Goal: Task Accomplishment & Management: Manage account settings

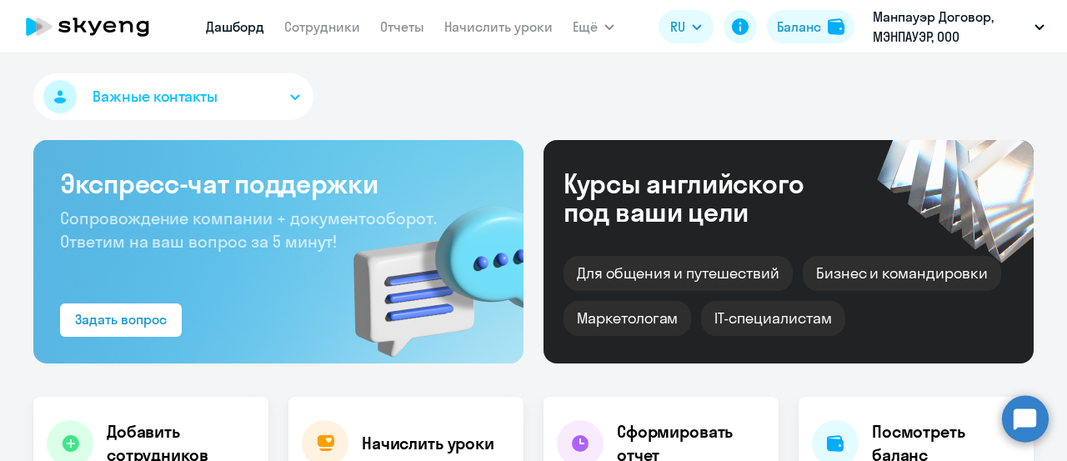
select select "30"
click at [335, 28] on link "Сотрудники" at bounding box center [322, 26] width 76 height 17
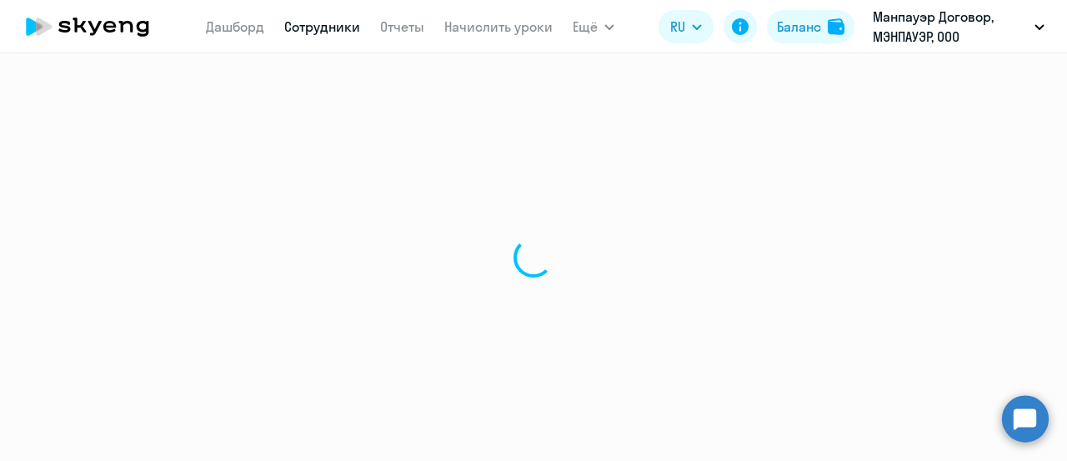
select select "30"
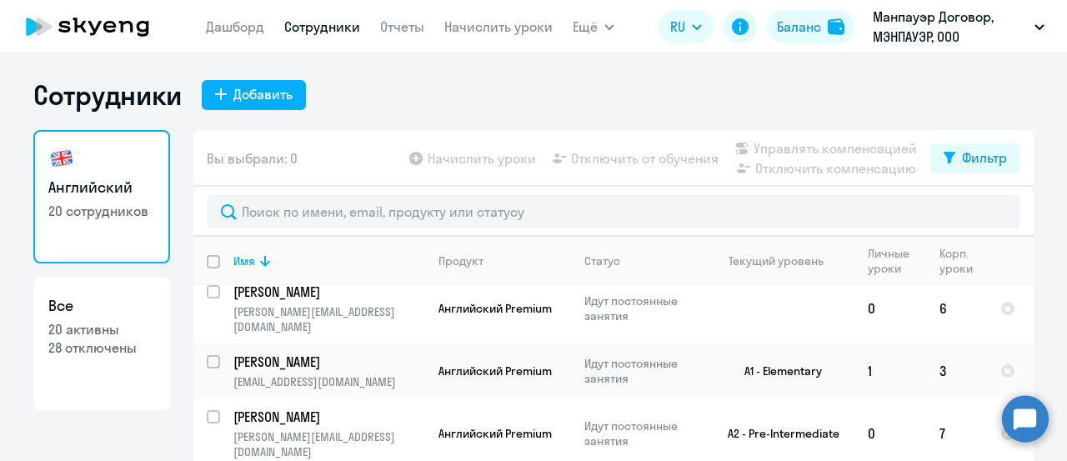
scroll to position [584, 0]
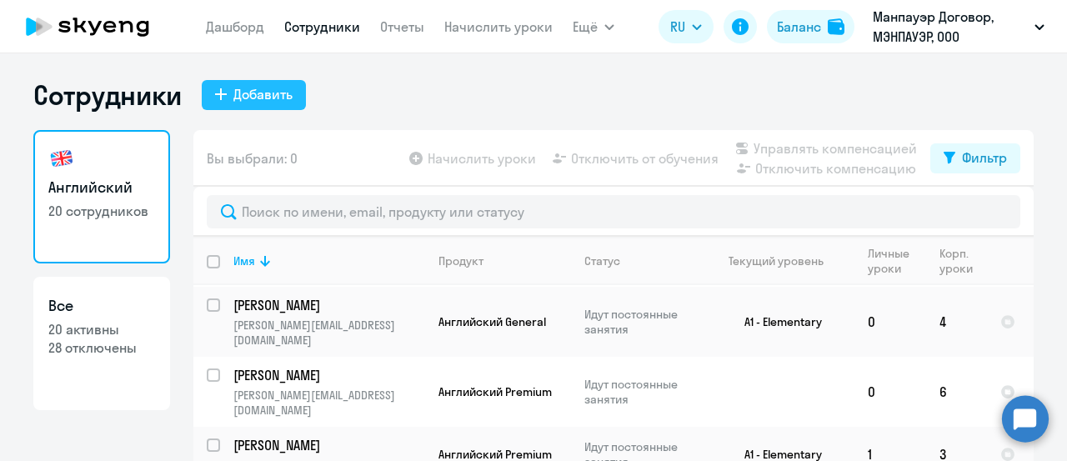
click at [240, 96] on div "Добавить" at bounding box center [262, 94] width 59 height 20
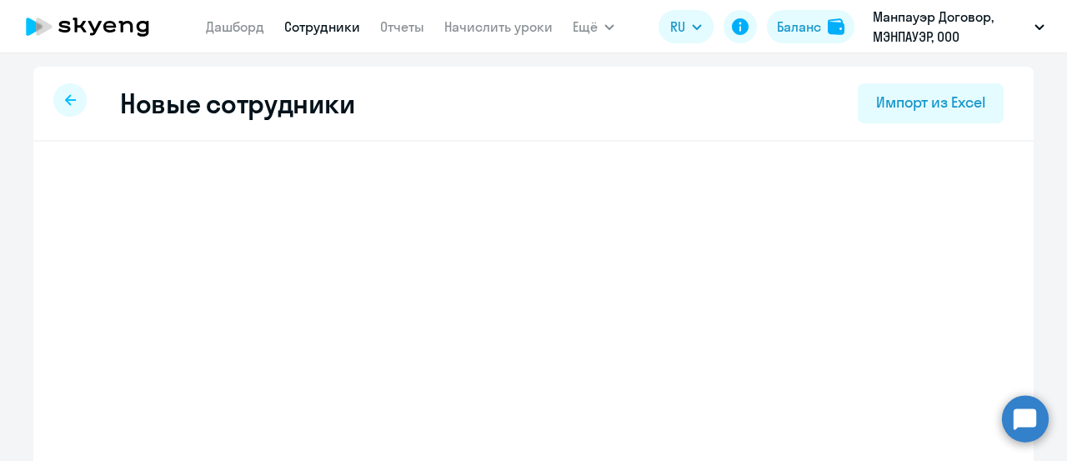
select select "english_adult_not_native_speaker"
select select "3"
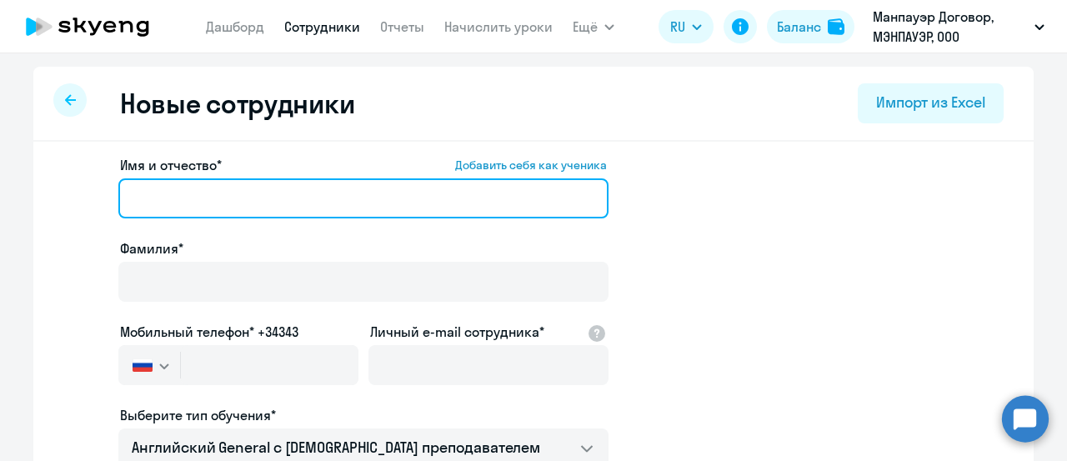
click at [207, 190] on input "Имя и отчество* Добавить себя как ученика" at bounding box center [363, 198] width 490 height 40
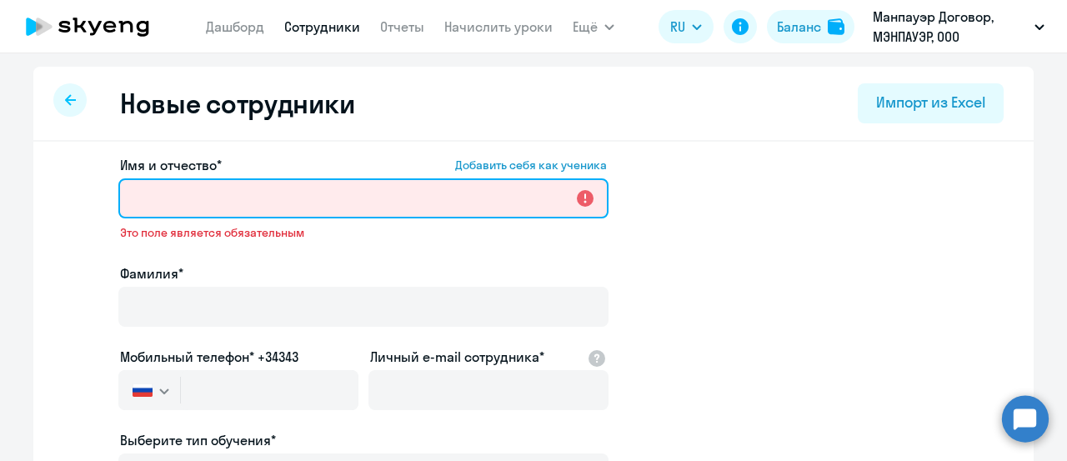
click at [220, 211] on input "Имя и отчество* Добавить себя как ученика" at bounding box center [363, 198] width 490 height 40
paste input "[PERSON_NAME]"
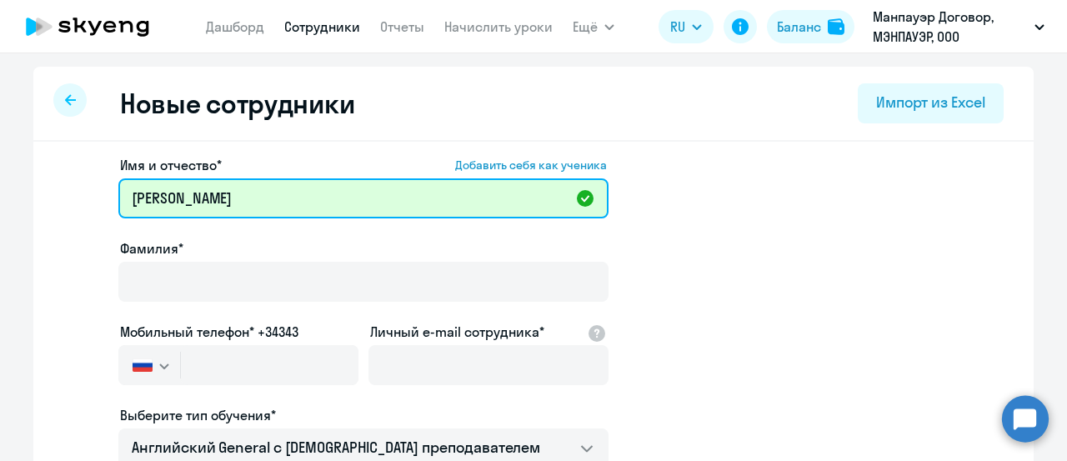
drag, startPoint x: 200, startPoint y: 200, endPoint x: 0, endPoint y: 209, distance: 200.3
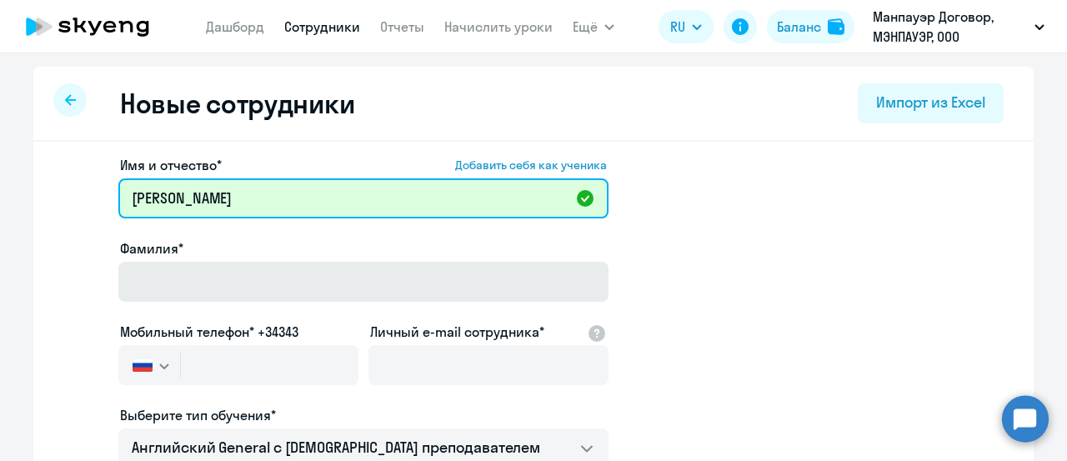
type input "[PERSON_NAME]"
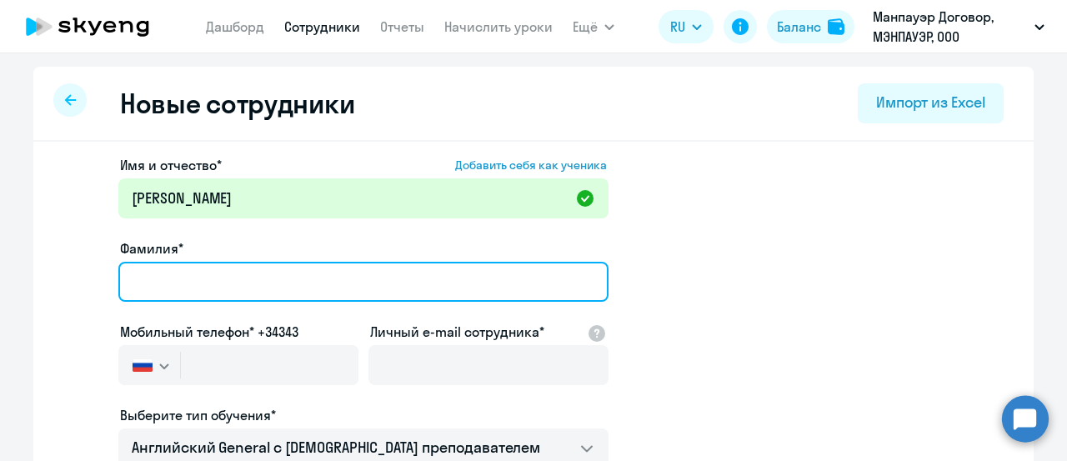
click at [322, 263] on input "Фамилия*" at bounding box center [363, 282] width 490 height 40
paste input "[PERSON_NAME]"
drag, startPoint x: 193, startPoint y: 279, endPoint x: 799, endPoint y: 288, distance: 605.2
click at [799, 288] on app-new-student-form "Имя и отчество* Добавить себя как ученика [PERSON_NAME] Григорьевна Фамилия* [P…" at bounding box center [533, 452] width 947 height 594
type input "[PERSON_NAME]"
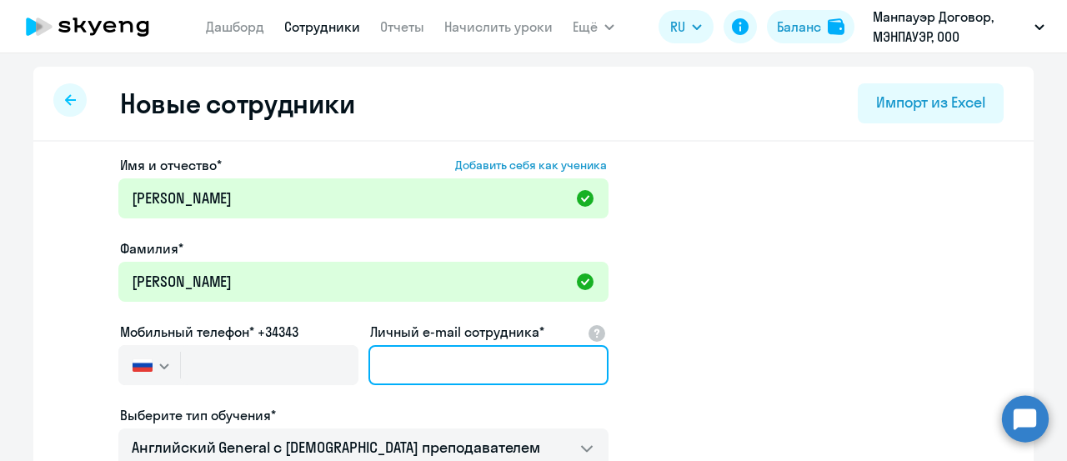
click at [414, 351] on input "Личный e-mail сотрудника*" at bounding box center [488, 365] width 240 height 40
paste input "[PERSON_NAME][EMAIL_ADDRESS][DOMAIN_NAME]"
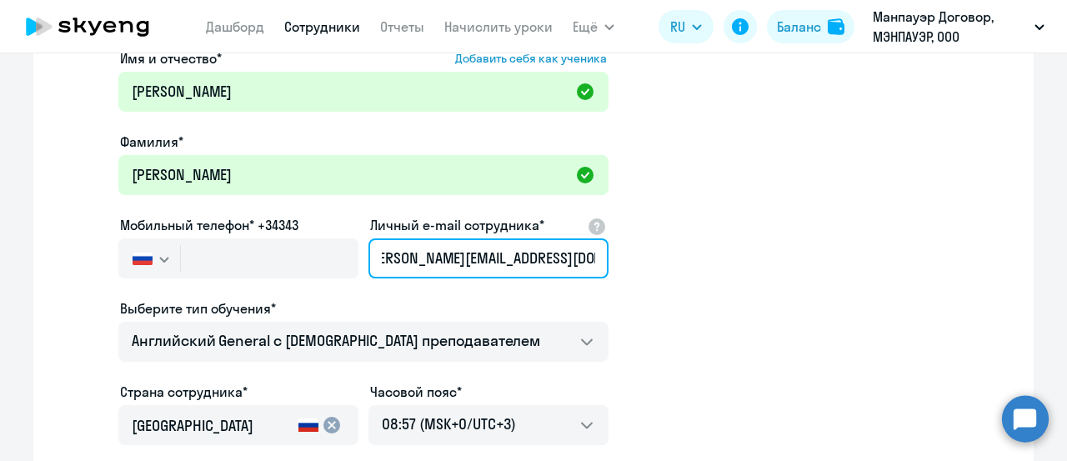
scroll to position [167, 0]
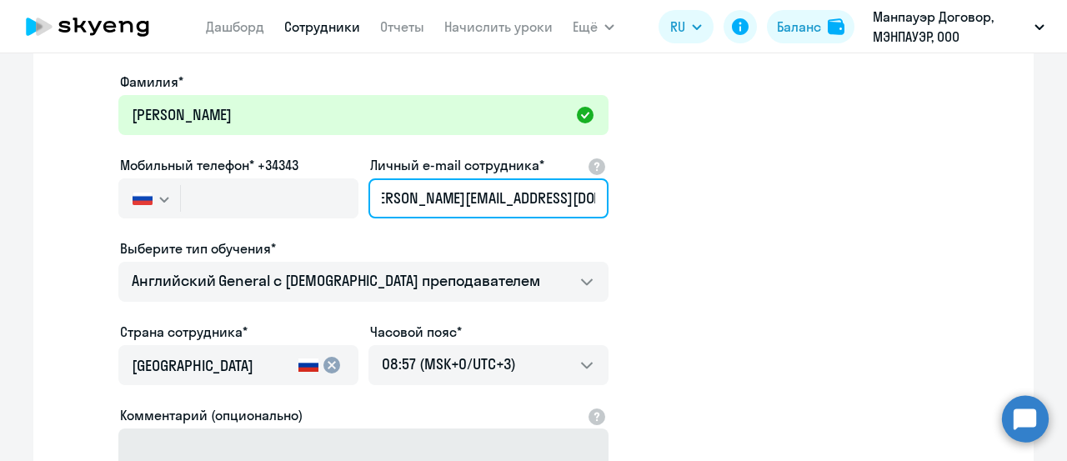
type input "[PERSON_NAME][EMAIL_ADDRESS][DOMAIN_NAME]"
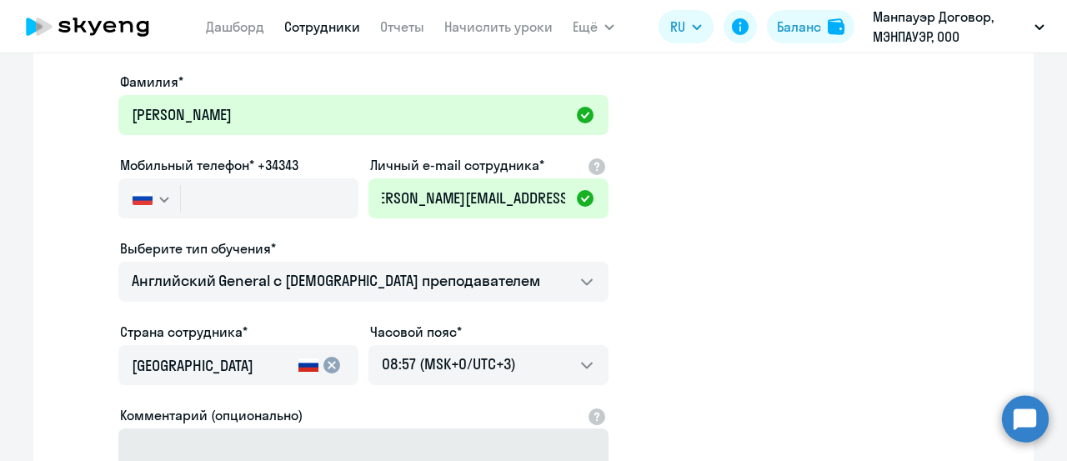
scroll to position [0, 0]
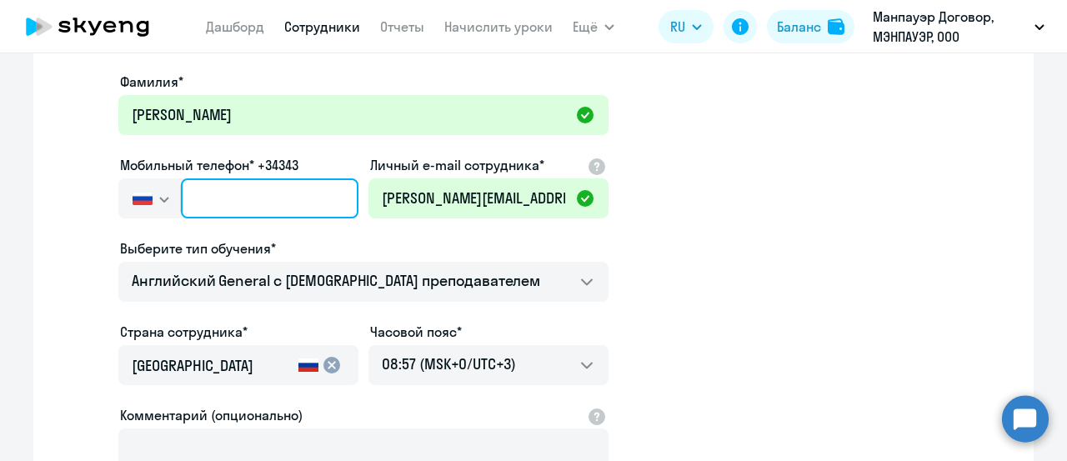
click at [268, 204] on input "text" at bounding box center [270, 198] width 178 height 40
paste input "[PHONE_NUMBER]"
type input "[PHONE_NUMBER]"
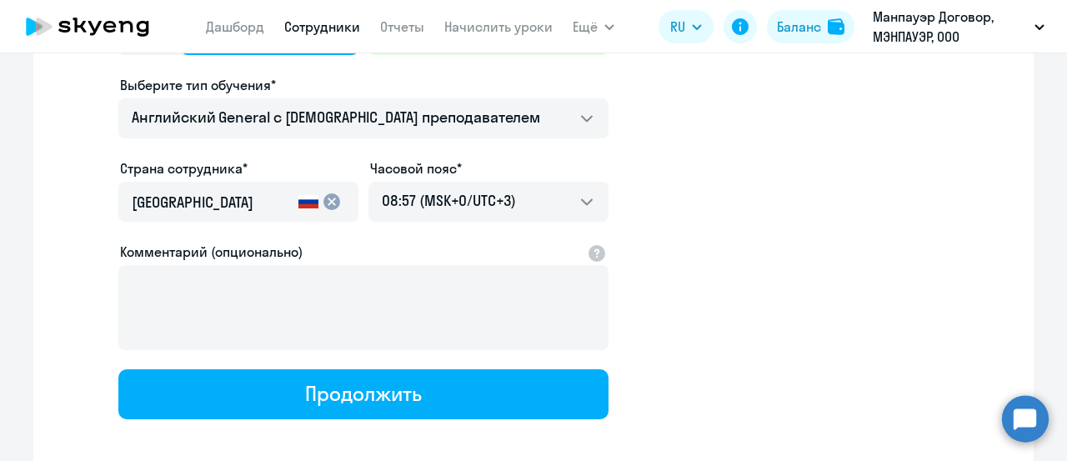
scroll to position [333, 0]
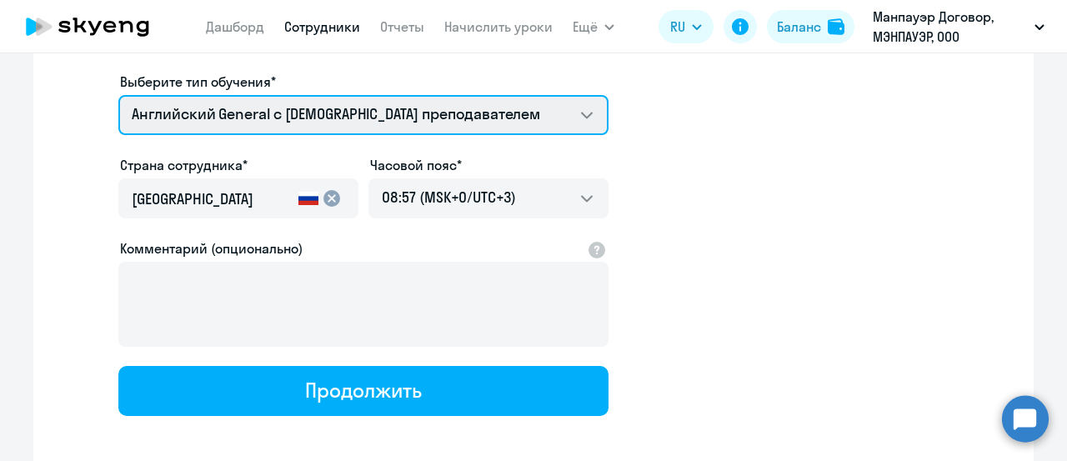
click at [467, 113] on select "Английский General с [DEMOGRAPHIC_DATA] преподавателем Английский General с [DE…" at bounding box center [363, 115] width 490 height 40
select select "english_adult_not_native_speaker_premium"
click at [118, 95] on select "Английский General с [DEMOGRAPHIC_DATA] преподавателем Английский General с [DE…" at bounding box center [363, 115] width 490 height 40
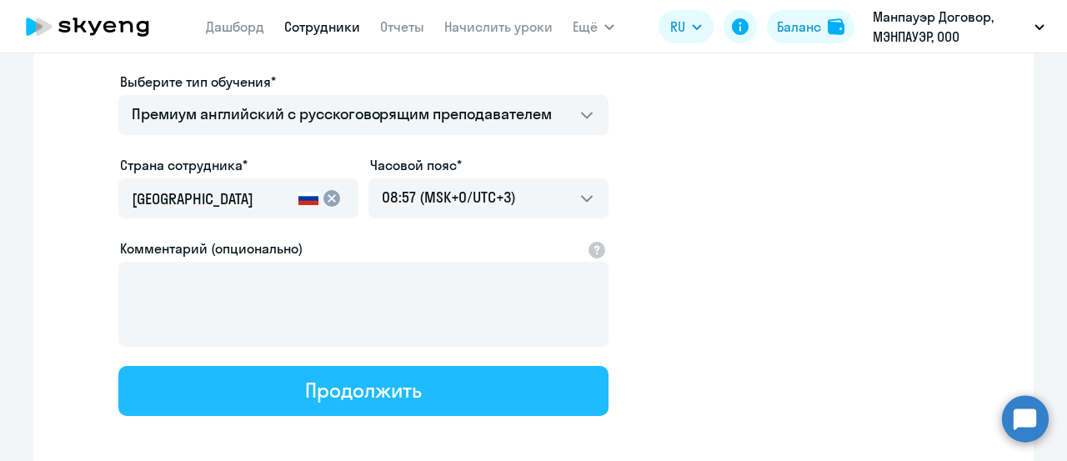
click at [422, 398] on button "Продолжить" at bounding box center [363, 391] width 490 height 50
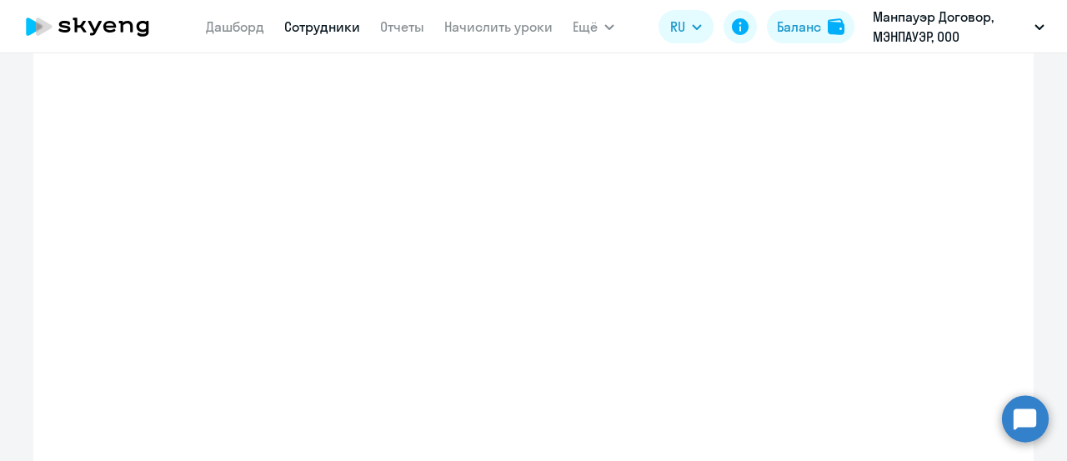
select select "english_adult_not_native_speaker_premium"
select select "3"
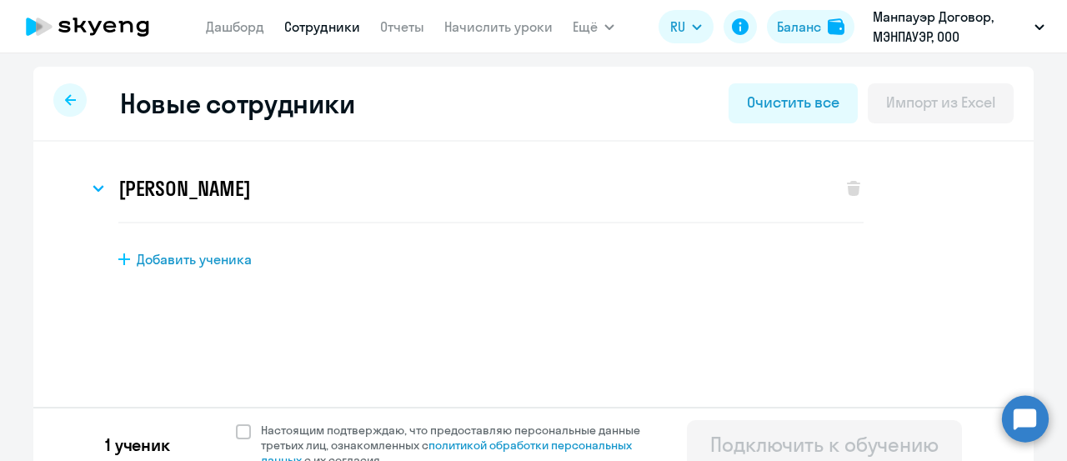
scroll to position [20, 0]
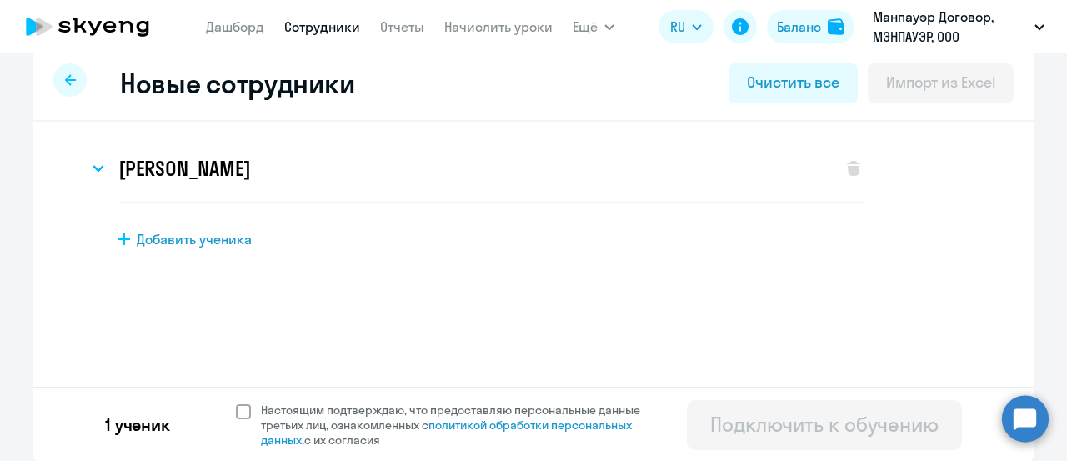
click at [238, 409] on span at bounding box center [243, 411] width 15 height 15
click at [236, 403] on input "Настоящим подтверждаю, что предоставляю персональные данные третьих лиц, ознако…" at bounding box center [235, 402] width 1 height 1
checkbox input "true"
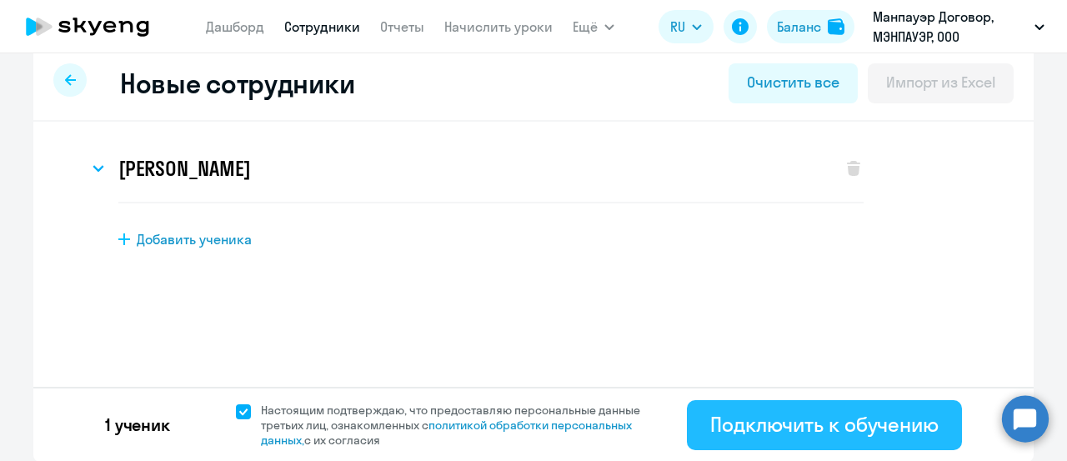
click at [724, 428] on div "Подключить к обучению" at bounding box center [824, 424] width 228 height 27
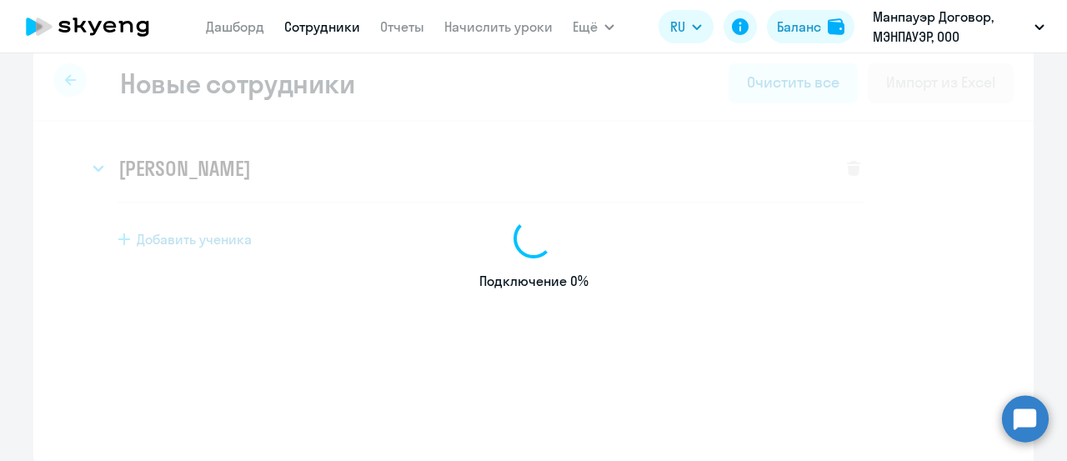
select select "english_adult_not_native_speaker"
select select "3"
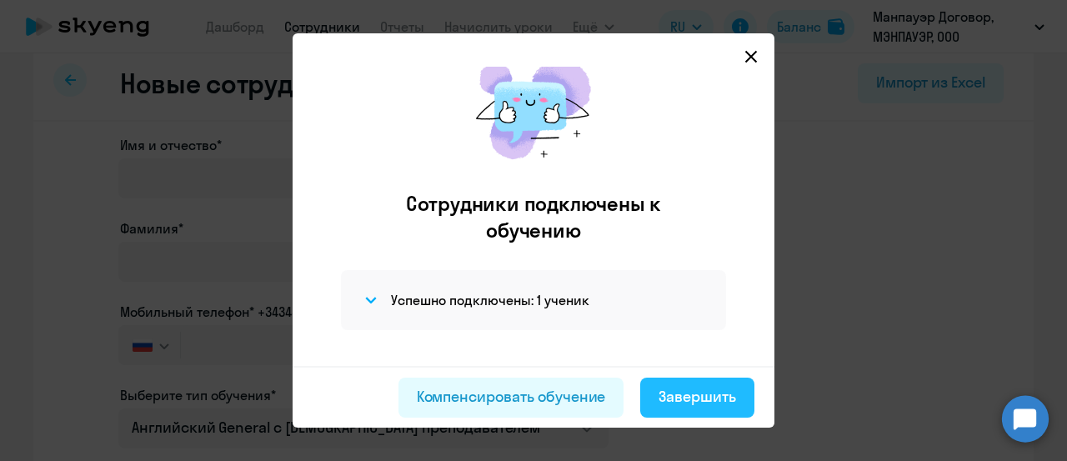
scroll to position [47, 0]
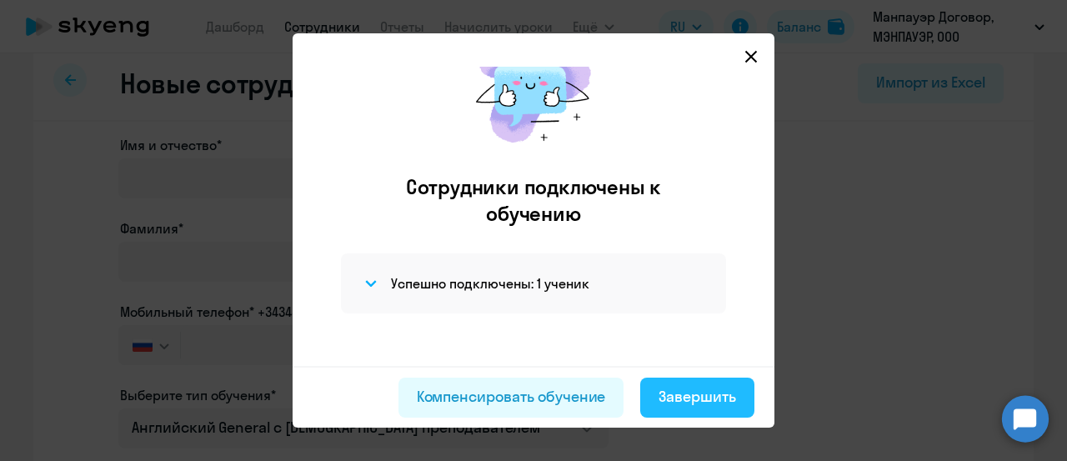
click at [693, 403] on div "Завершить" at bounding box center [698, 397] width 78 height 22
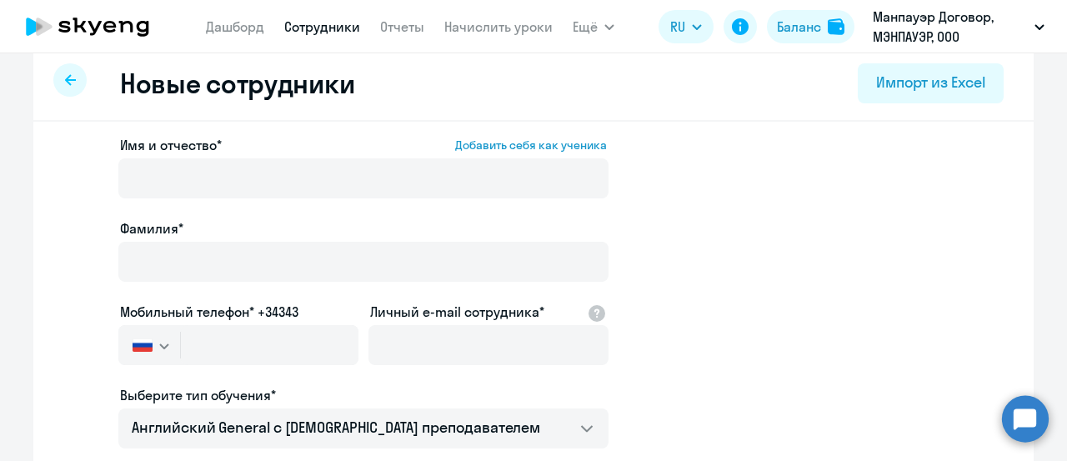
select select "30"
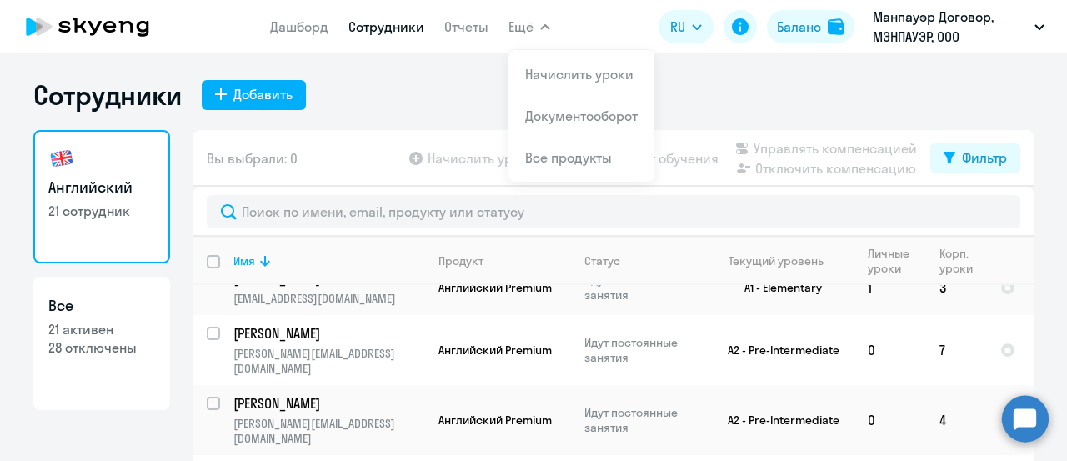
scroll to position [667, 0]
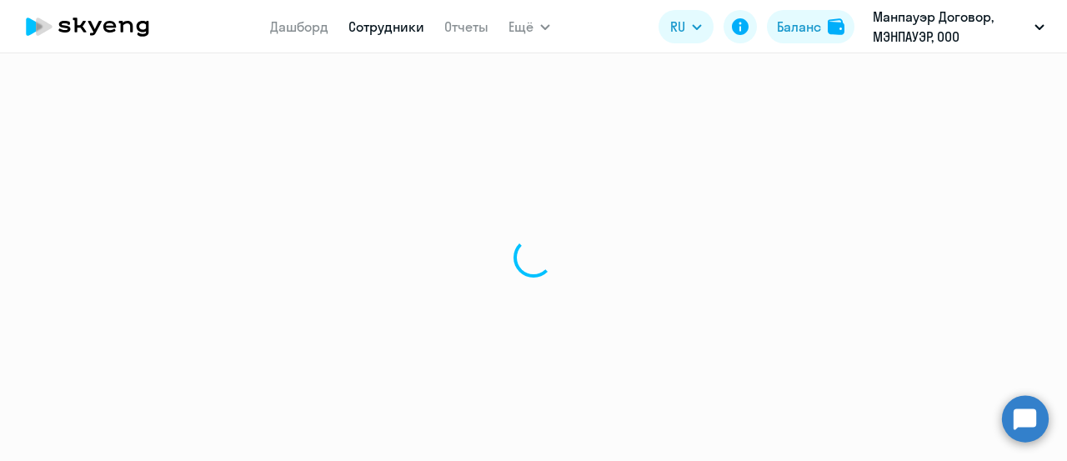
select select "english"
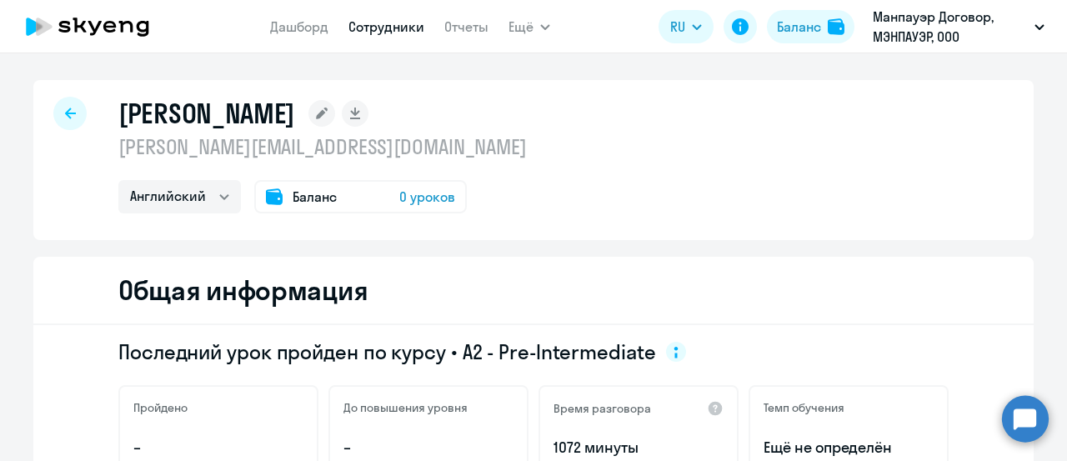
click at [407, 195] on span "0 уроков" at bounding box center [427, 197] width 56 height 20
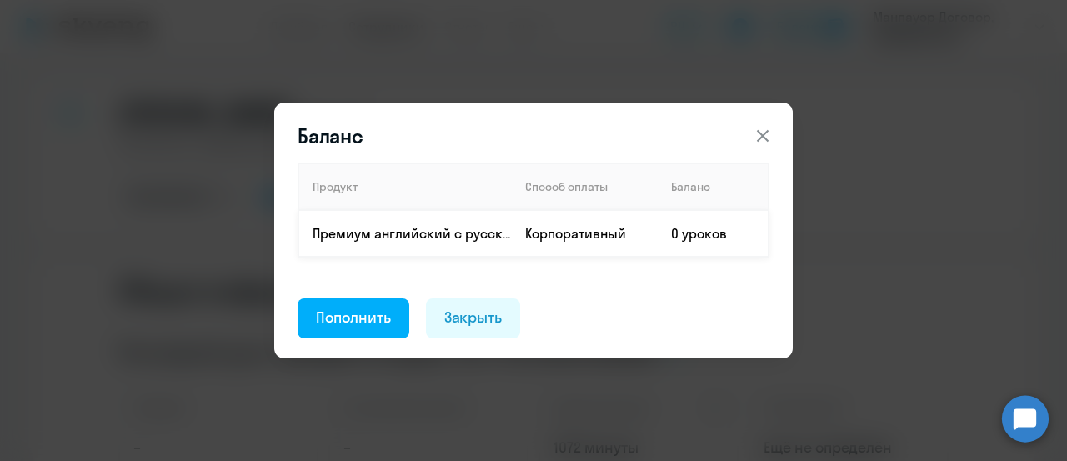
click at [508, 241] on p "Премиум английский с русскоговорящим преподавателем" at bounding box center [412, 233] width 198 height 18
click at [349, 314] on div "Пополнить" at bounding box center [353, 318] width 75 height 22
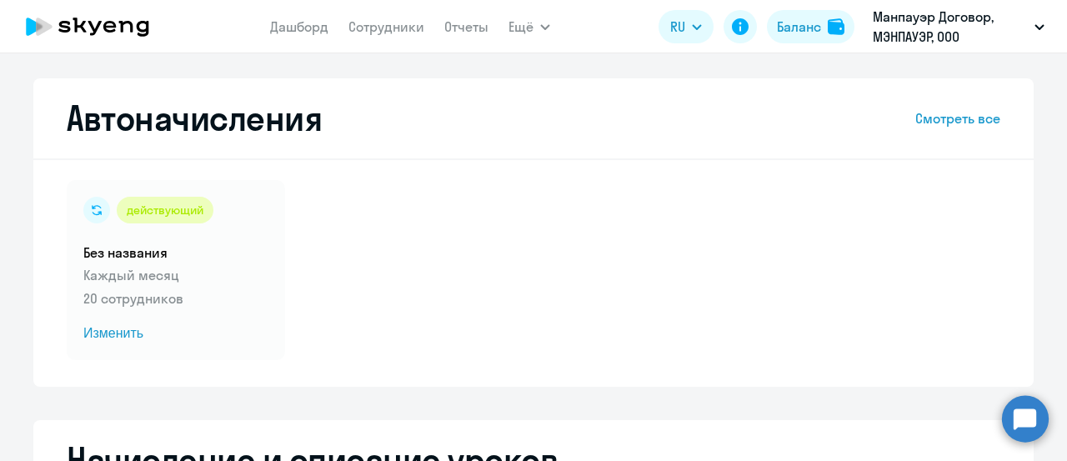
select select "10"
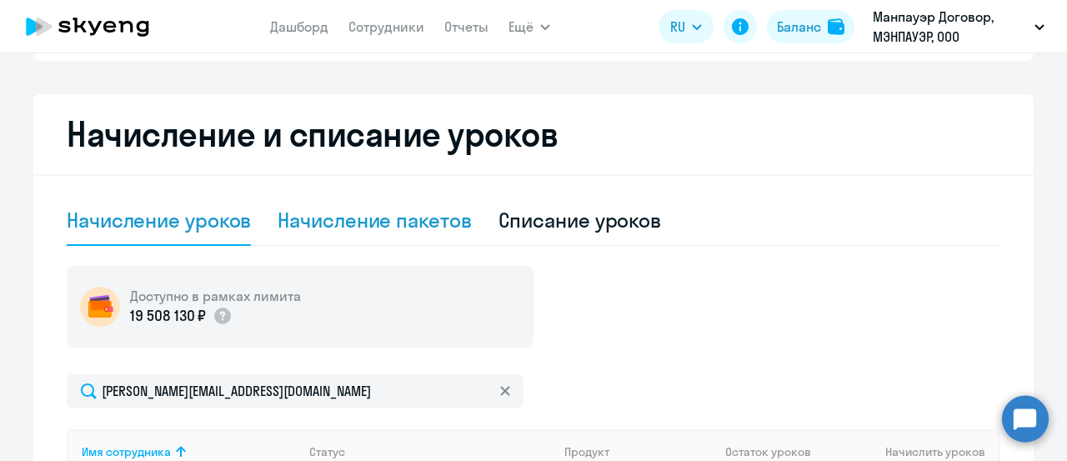
scroll to position [417, 0]
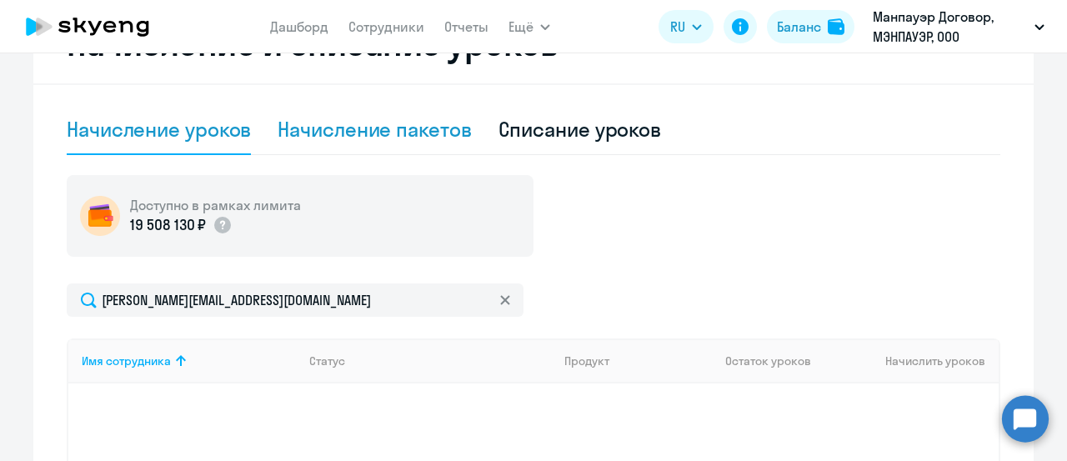
click at [368, 124] on div "Начисление пакетов" at bounding box center [374, 129] width 193 height 27
select select "10"
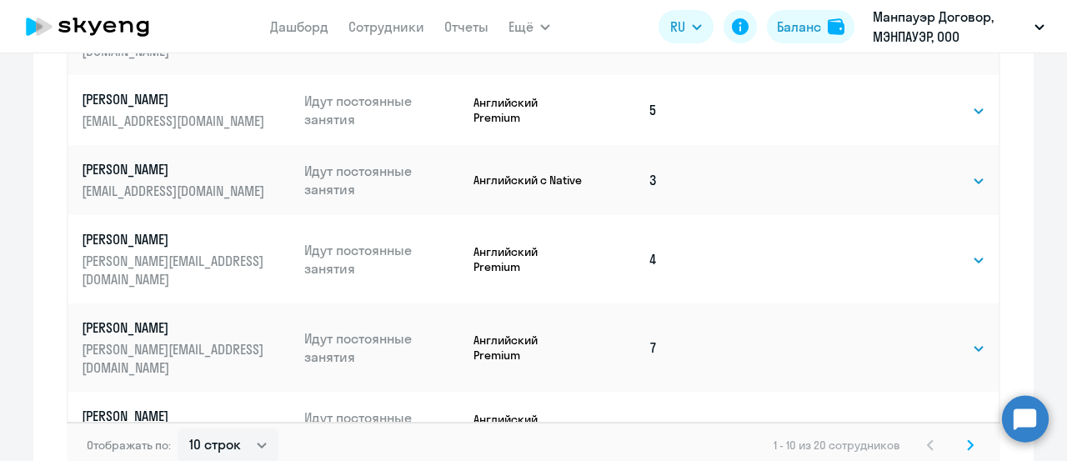
scroll to position [1194, 0]
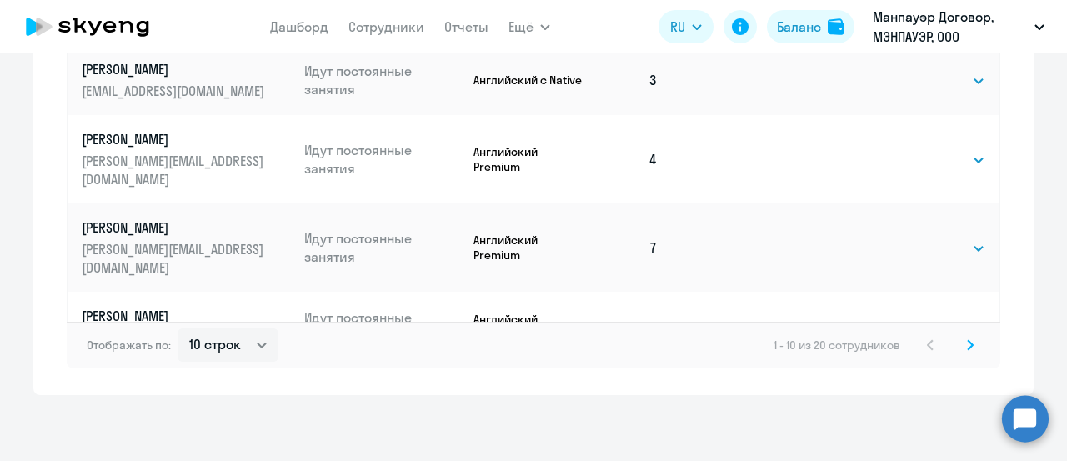
click at [960, 344] on svg-icon at bounding box center [970, 345] width 20 height 20
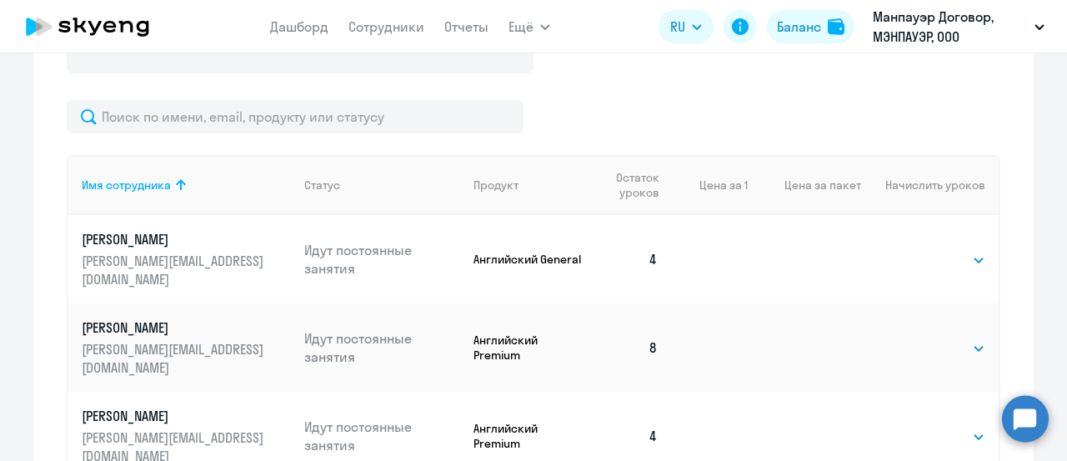
scroll to position [443, 0]
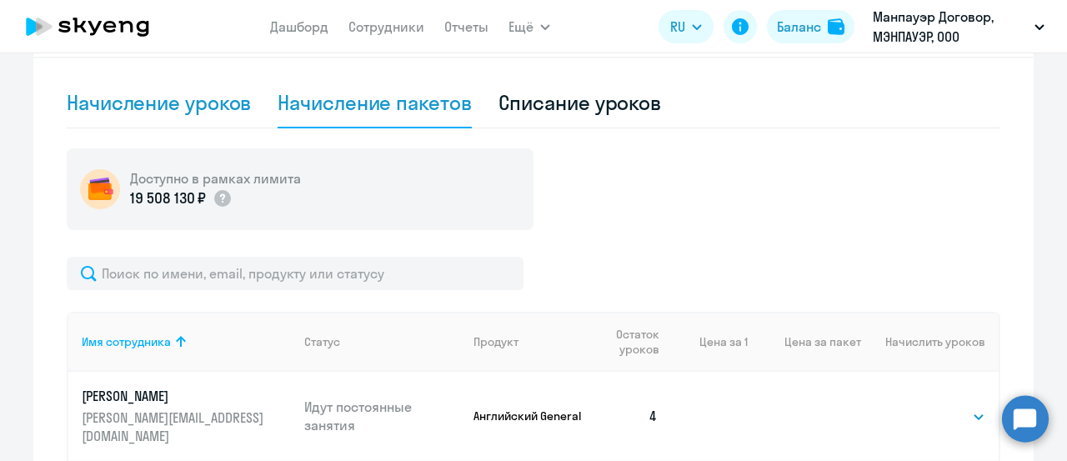
click at [223, 118] on div "Начисление уроков" at bounding box center [159, 103] width 184 height 50
select select "10"
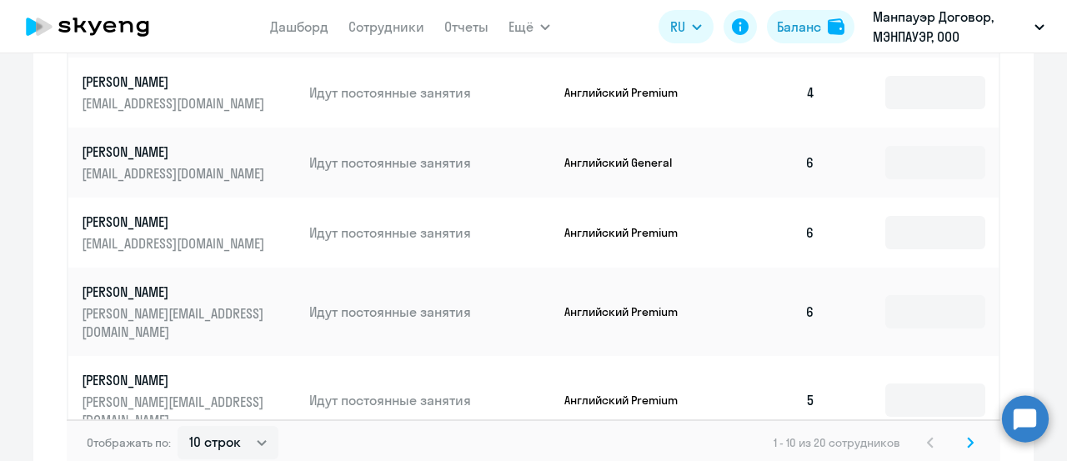
scroll to position [1179, 0]
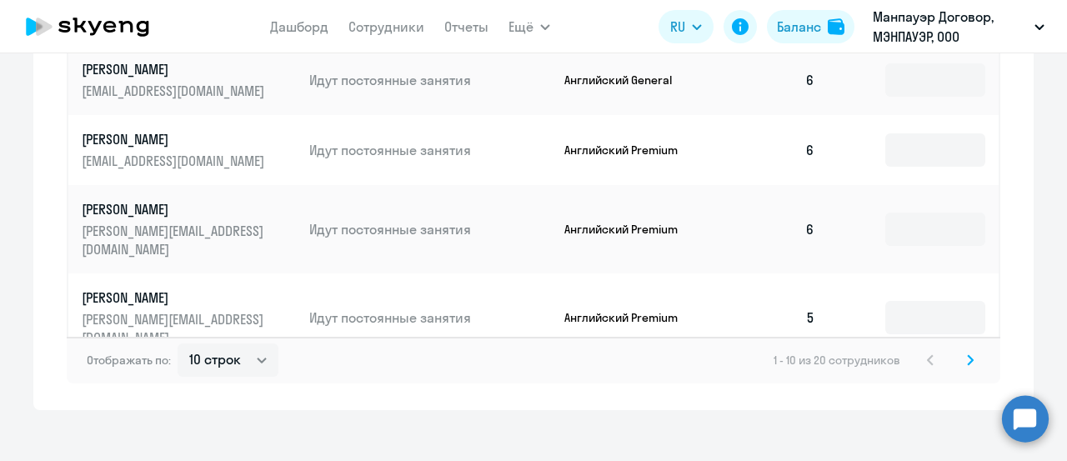
click at [967, 354] on icon at bounding box center [970, 360] width 7 height 12
click at [927, 354] on icon at bounding box center [930, 360] width 7 height 12
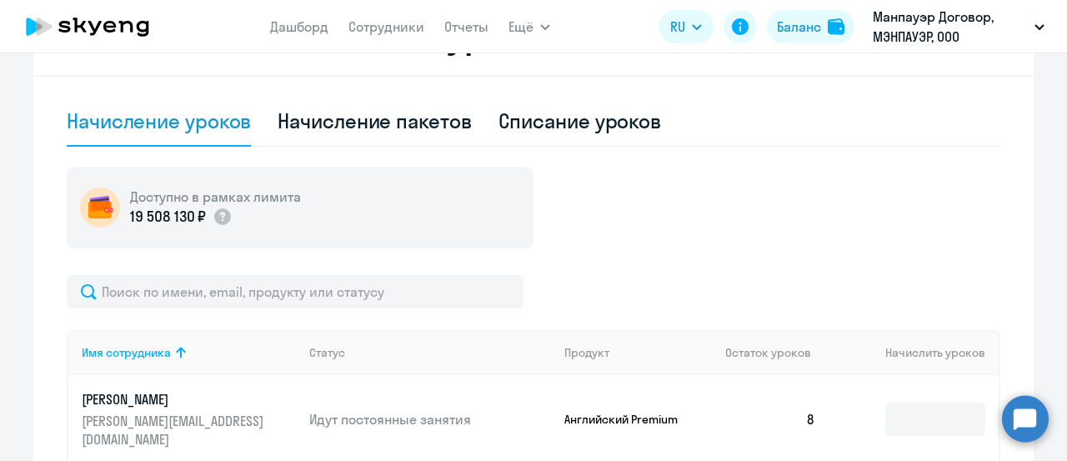
scroll to position [345, 0]
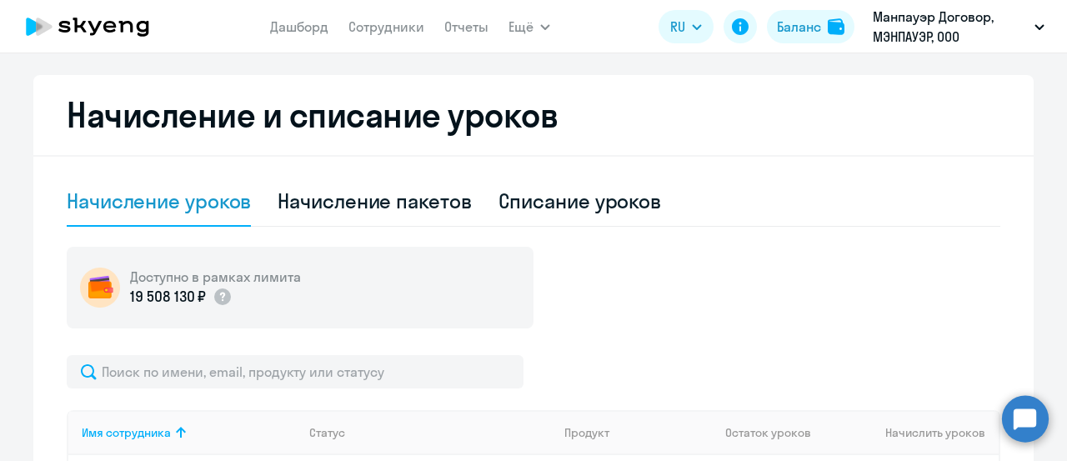
click at [365, 17] on app-menu-item-link "Сотрудники" at bounding box center [386, 27] width 76 height 21
click at [368, 26] on link "Сотрудники" at bounding box center [386, 26] width 76 height 17
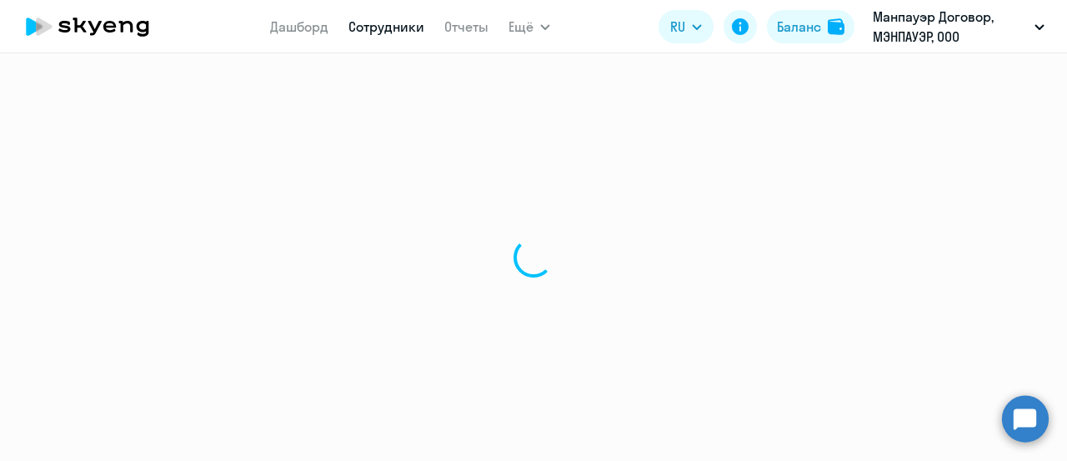
select select "30"
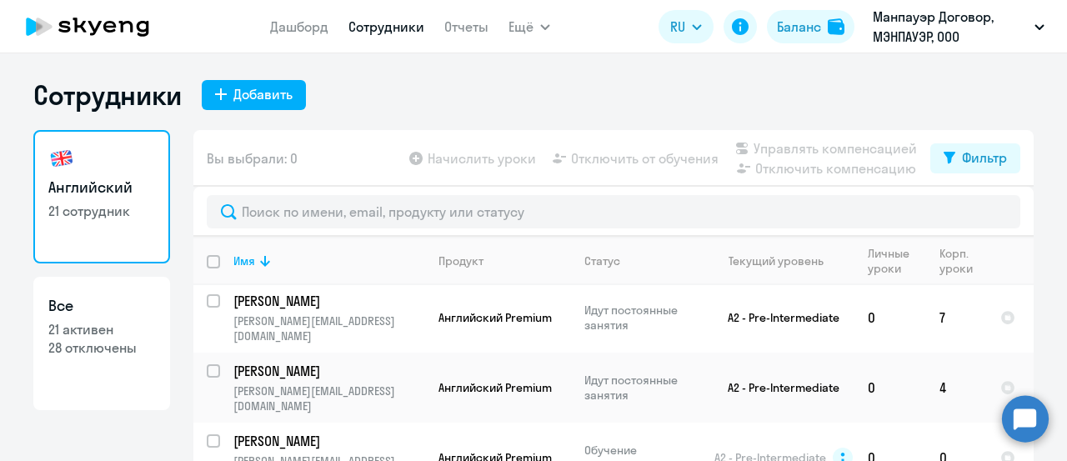
scroll to position [750, 0]
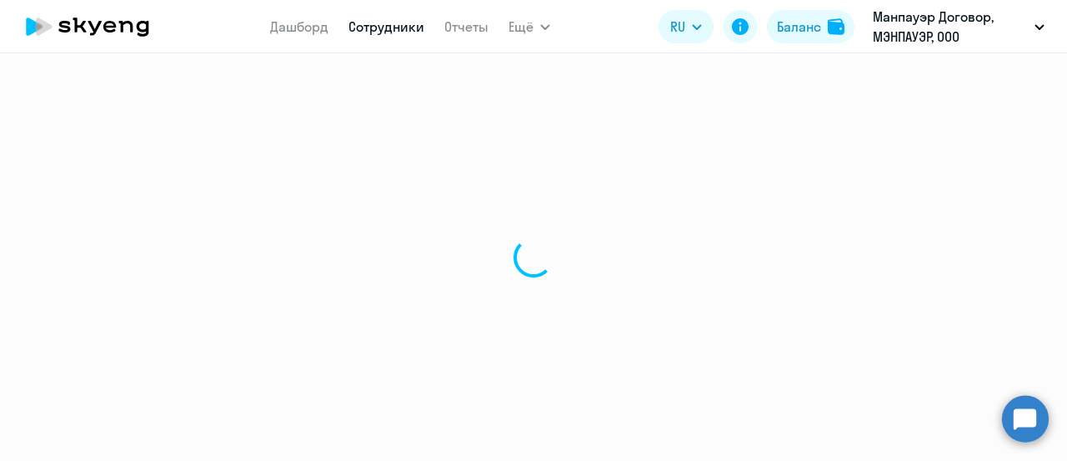
select select "english"
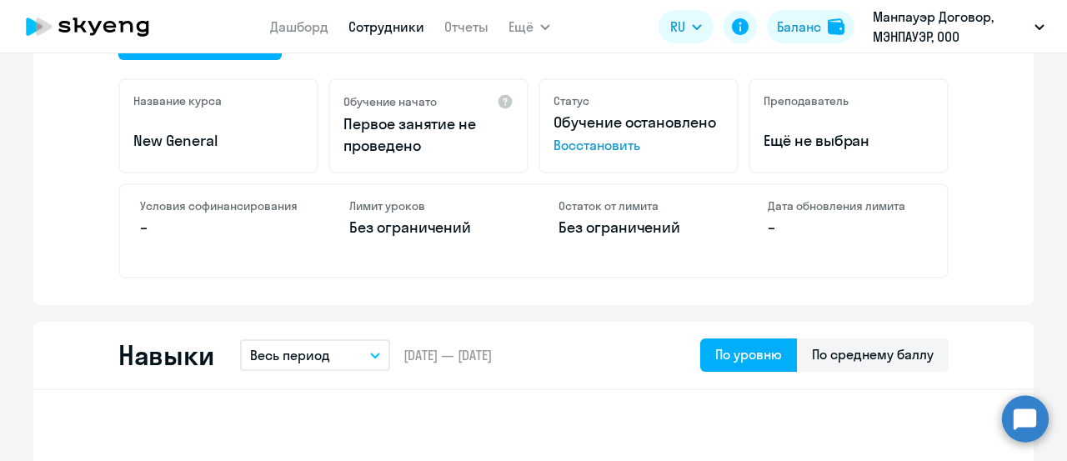
scroll to position [506, 0]
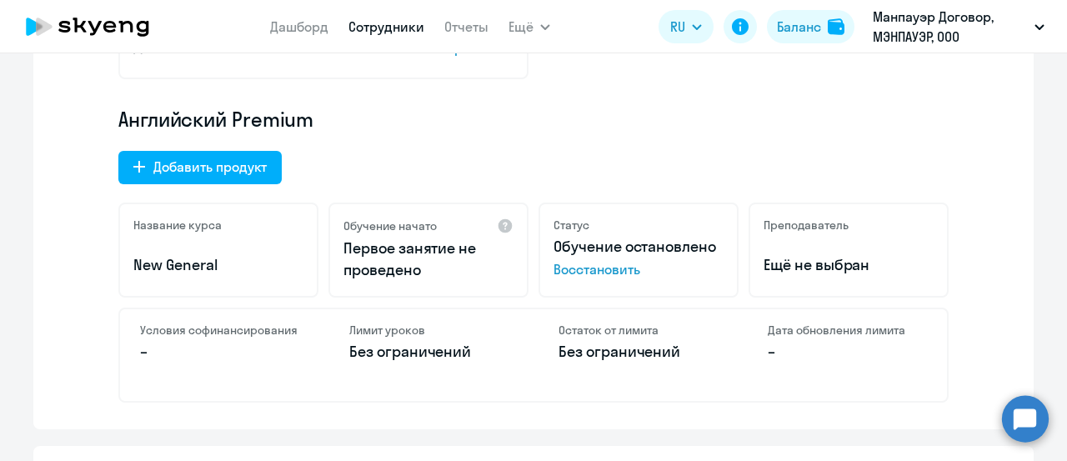
click at [611, 265] on span "Восстановить" at bounding box center [639, 269] width 170 height 20
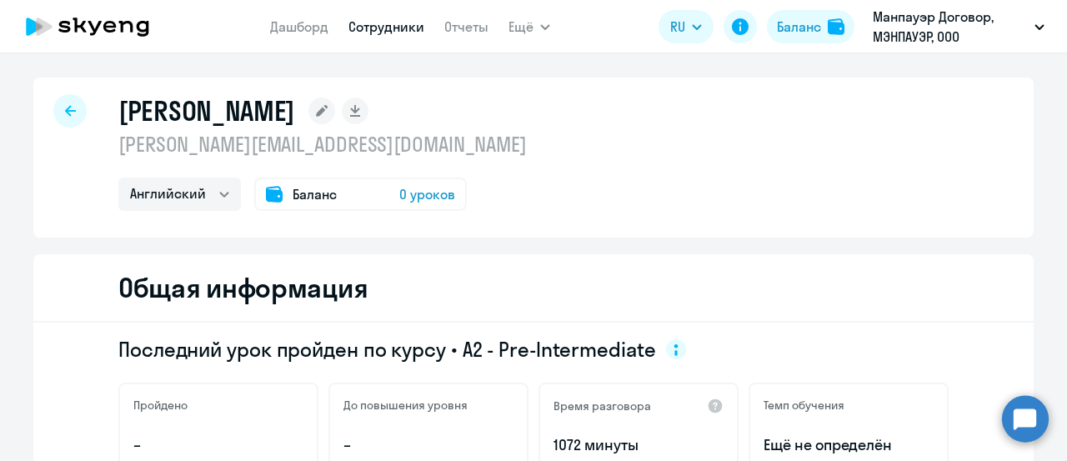
scroll to position [0, 0]
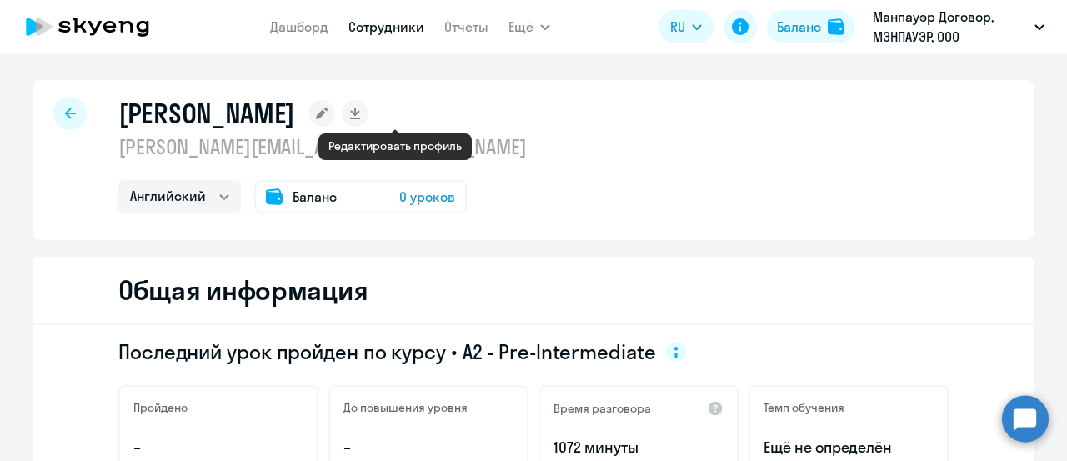
click at [328, 113] on icon at bounding box center [322, 114] width 12 height 12
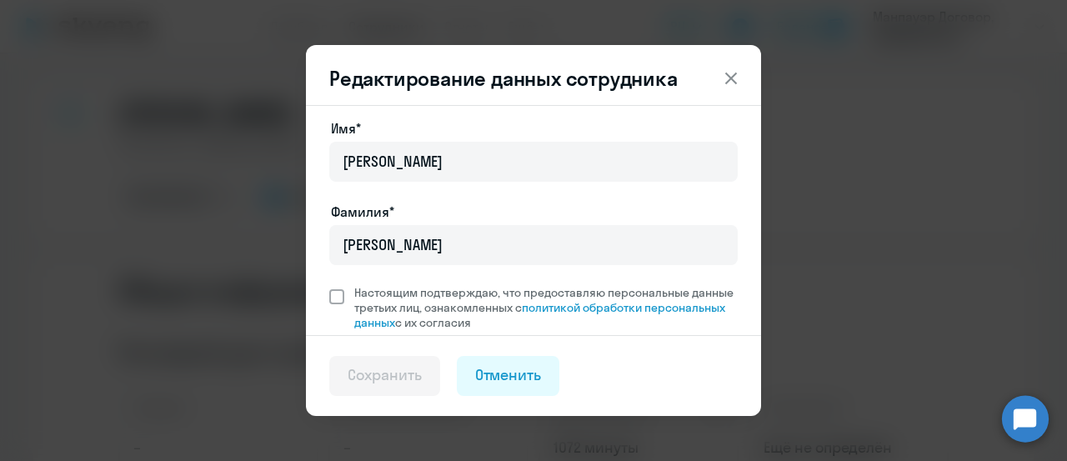
scroll to position [1, 0]
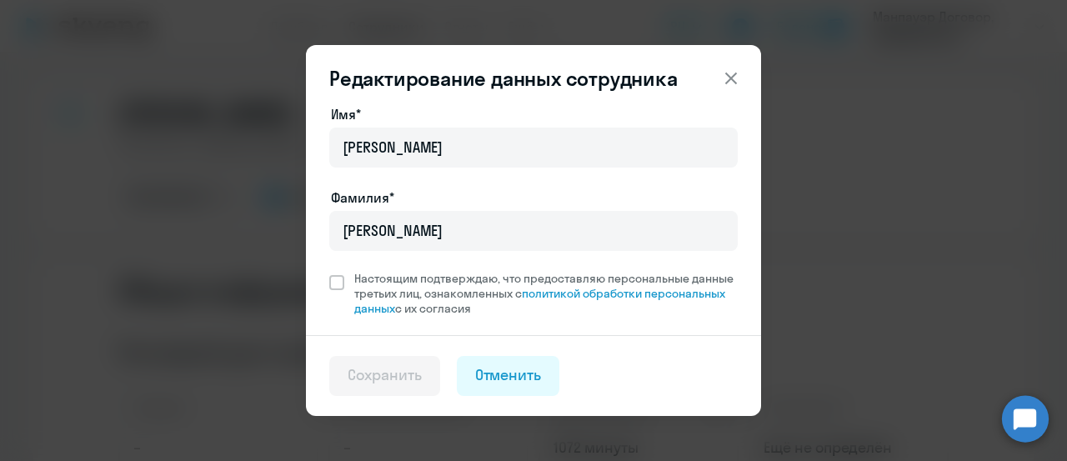
click at [323, 284] on div "Имя* [PERSON_NAME]* [PERSON_NAME] Настоящим подтверждаю, что предоставляю персо…" at bounding box center [533, 220] width 455 height 230
click at [332, 287] on label "Настоящим подтверждаю, что предоставляю персональные данные третьих лиц, ознако…" at bounding box center [533, 293] width 408 height 45
click at [329, 271] on input "Настоящим подтверждаю, что предоставляю персональные данные третьих лиц, ознако…" at bounding box center [328, 270] width 1 height 1
checkbox input "true"
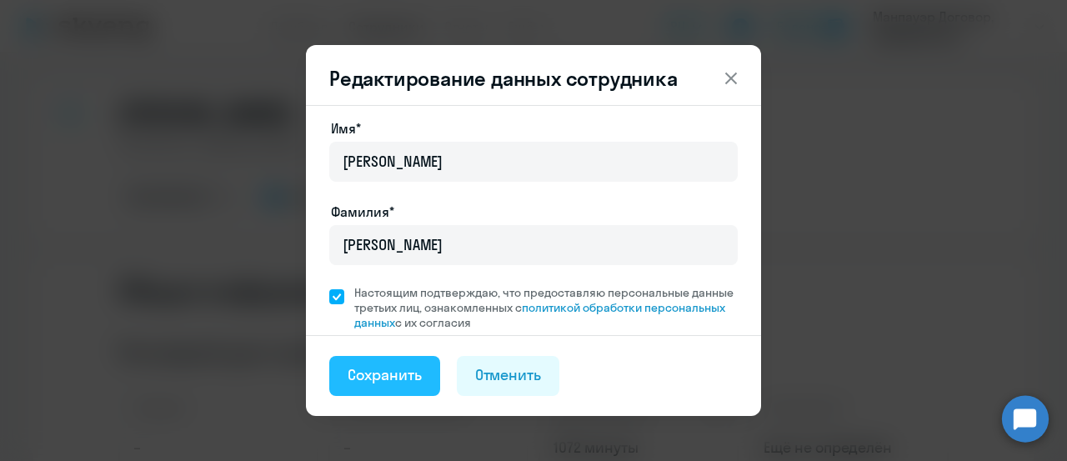
click at [388, 378] on div "Сохранить" at bounding box center [385, 375] width 74 height 22
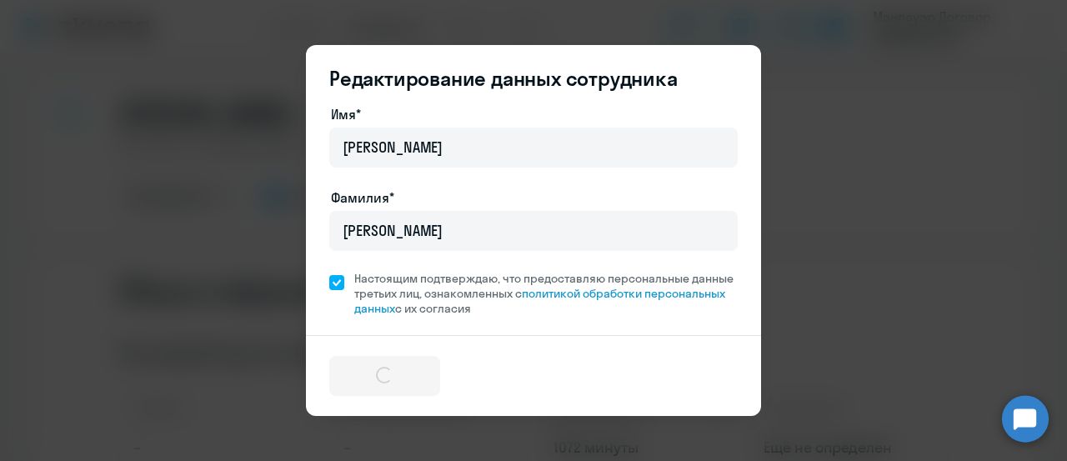
select select "english"
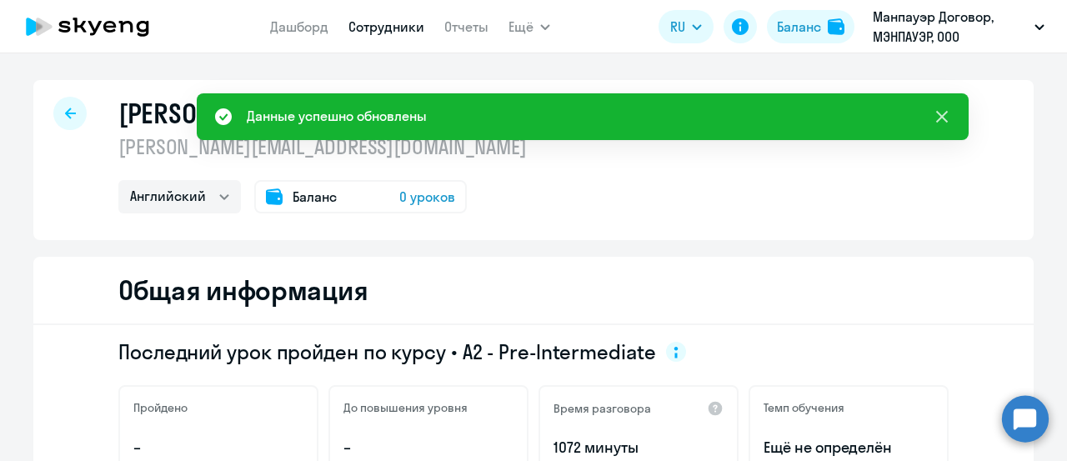
click at [937, 115] on icon at bounding box center [942, 117] width 20 height 20
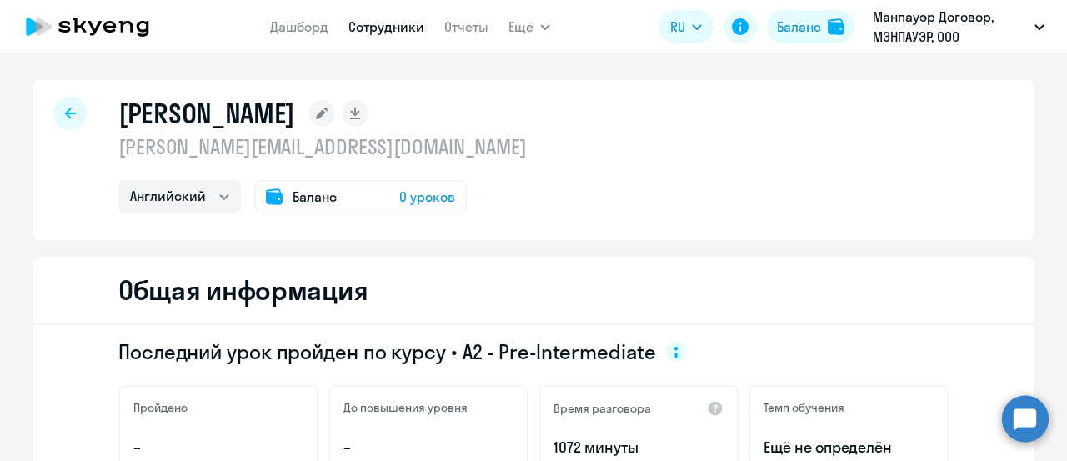
click at [335, 111] on rect at bounding box center [321, 113] width 27 height 27
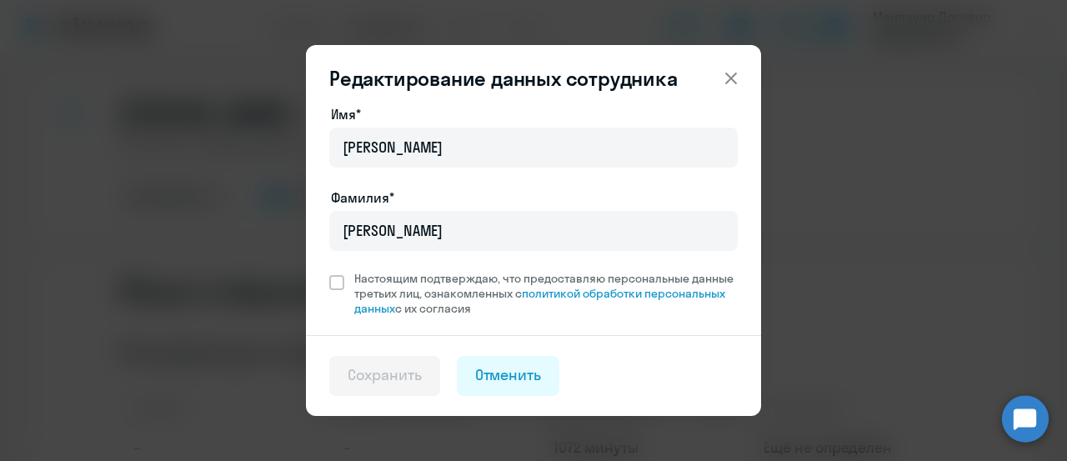
scroll to position [0, 0]
click at [729, 79] on icon at bounding box center [731, 79] width 12 height 12
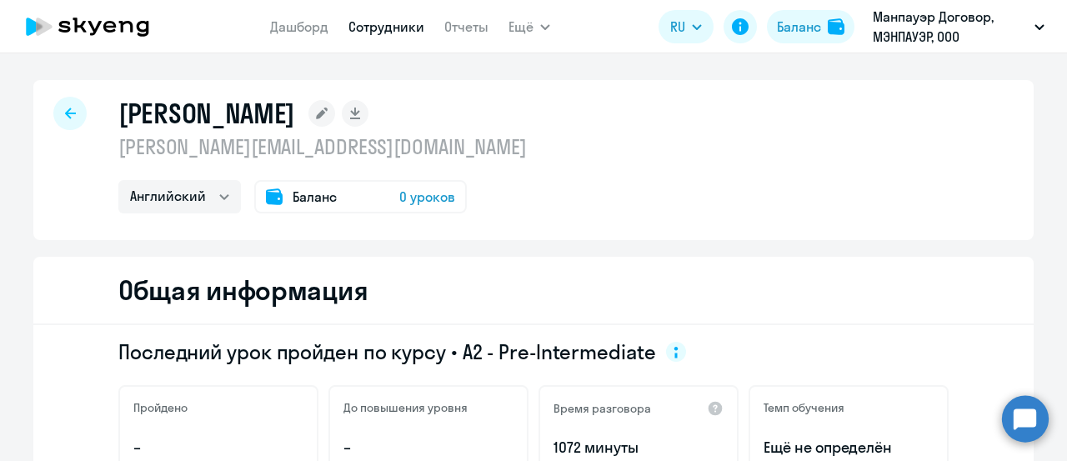
click at [176, 148] on p "[PERSON_NAME][EMAIL_ADDRESS][DOMAIN_NAME]" at bounding box center [322, 146] width 408 height 27
click at [295, 148] on p "[PERSON_NAME][EMAIL_ADDRESS][DOMAIN_NAME]" at bounding box center [322, 146] width 408 height 27
click at [359, 30] on link "Сотрудники" at bounding box center [386, 26] width 76 height 17
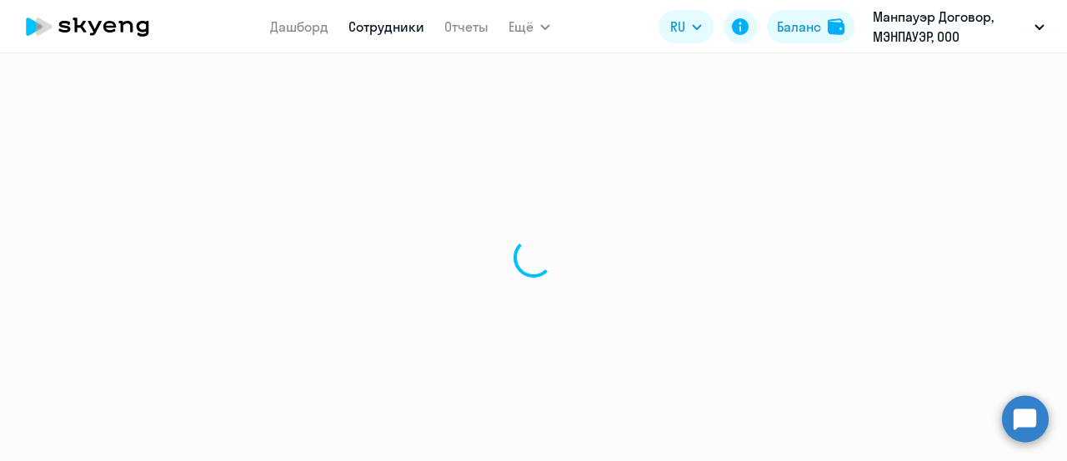
select select "30"
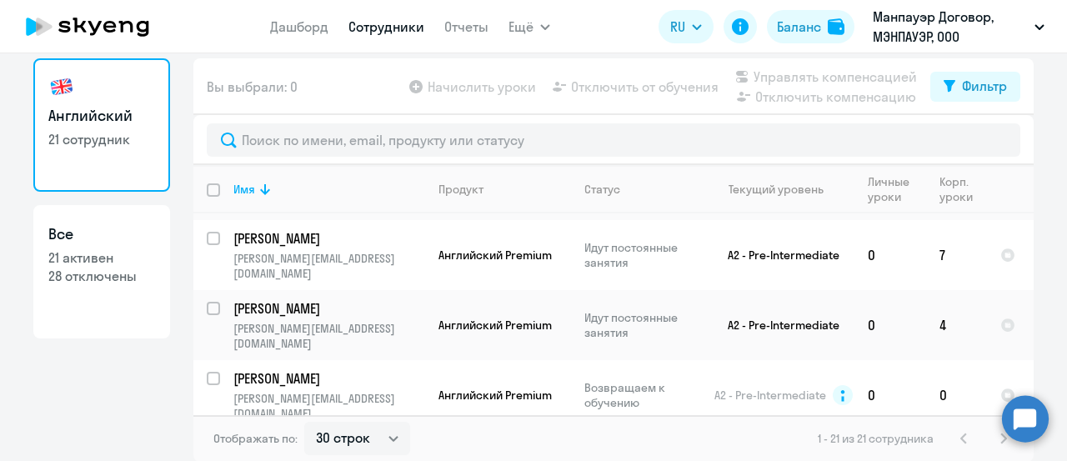
scroll to position [667, 0]
